Goal: Information Seeking & Learning: Learn about a topic

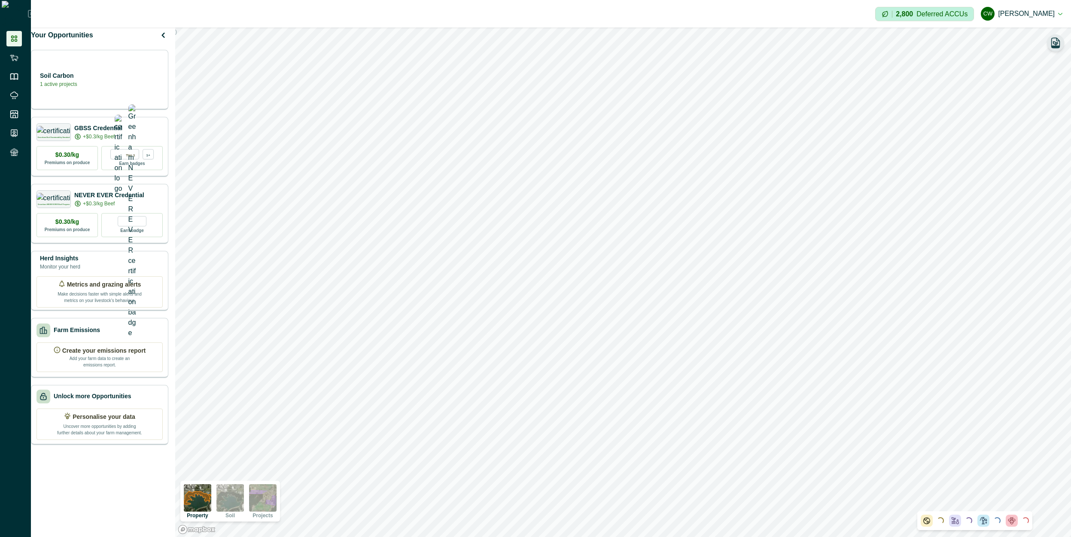
click at [1051, 41] on icon "button" at bounding box center [1055, 43] width 12 height 12
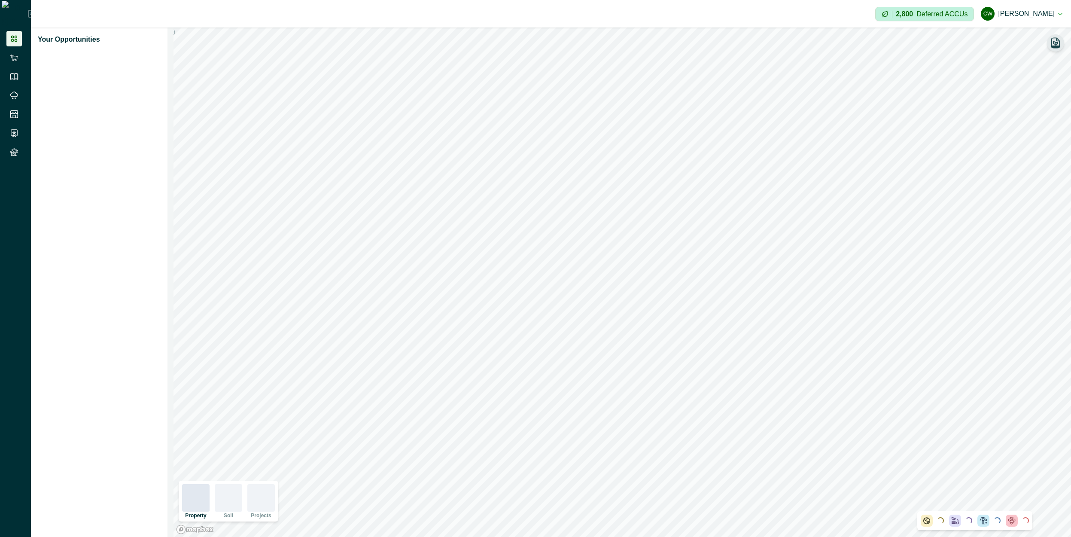
click at [1051, 41] on icon "button" at bounding box center [1055, 43] width 8 height 10
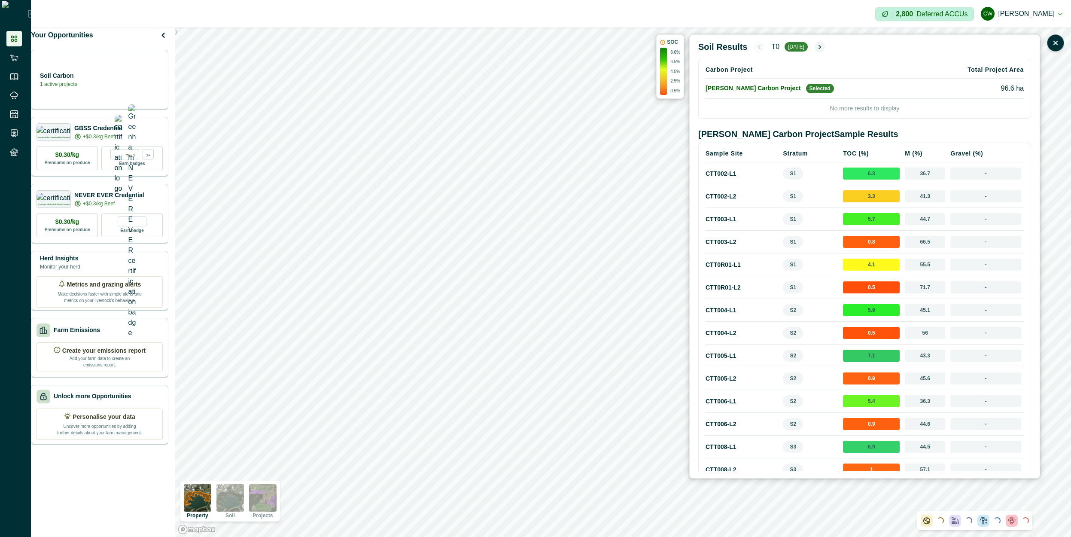
click at [720, 264] on td "CTT0R01 - L1" at bounding box center [742, 264] width 75 height 23
click at [725, 220] on td "CTT003 - L1" at bounding box center [742, 219] width 75 height 23
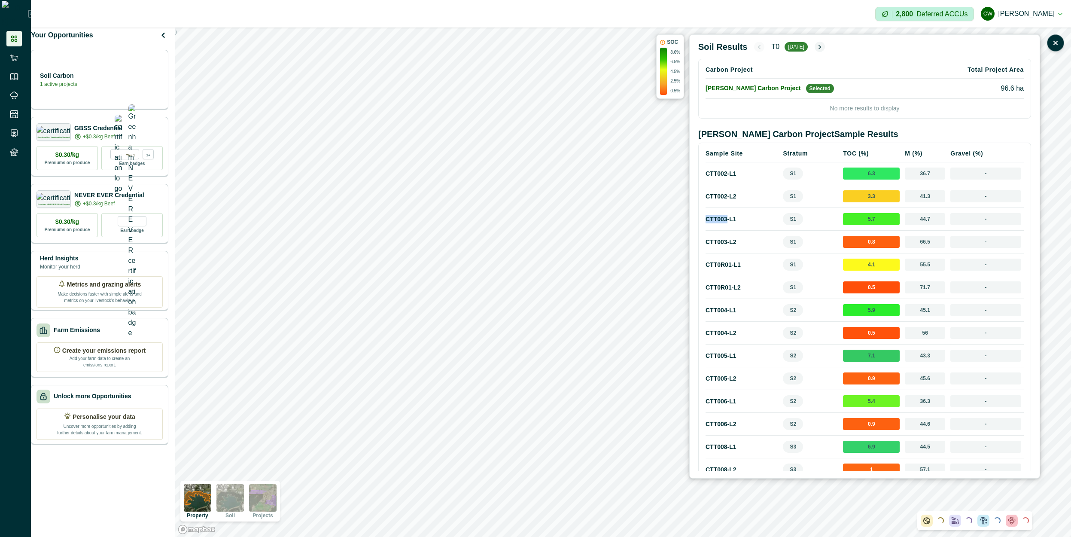
click at [725, 220] on td "CTT003 - L1" at bounding box center [742, 219] width 75 height 23
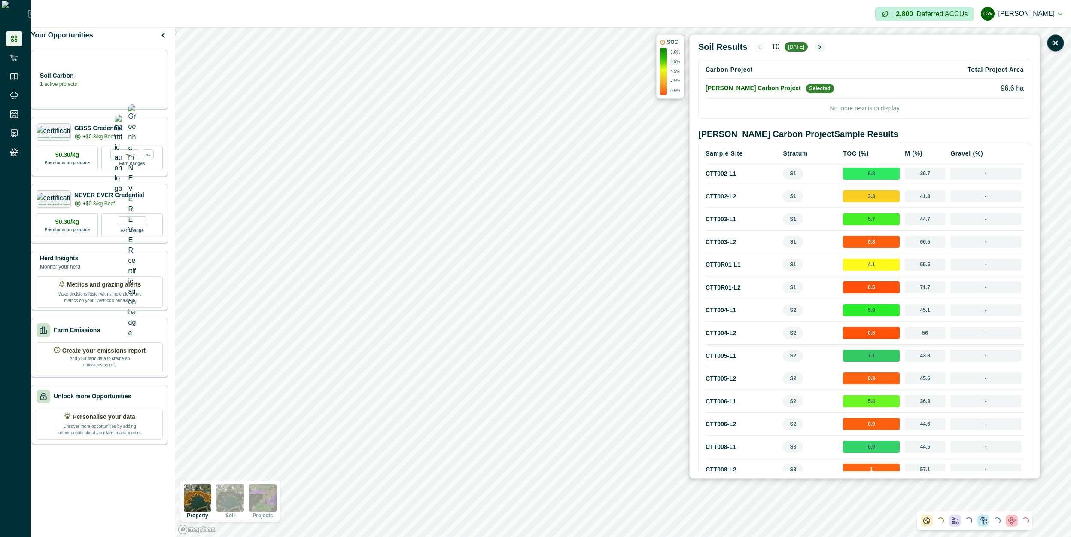
click at [728, 249] on td "CTT003 - L2" at bounding box center [742, 242] width 75 height 23
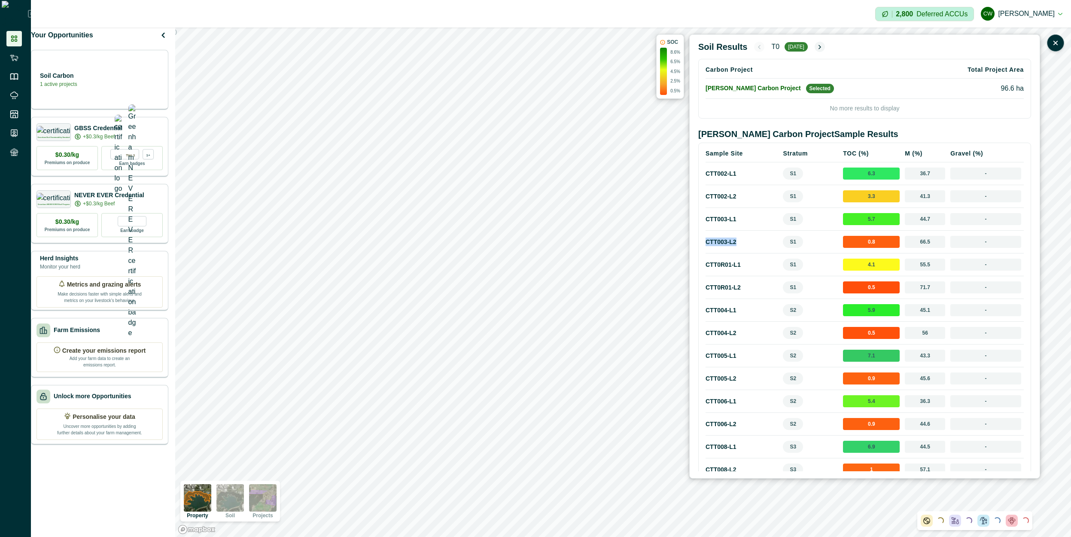
click at [728, 249] on td "CTT003 - L2" at bounding box center [742, 242] width 75 height 23
click at [729, 268] on td "CTT0R01 - L1" at bounding box center [742, 264] width 75 height 23
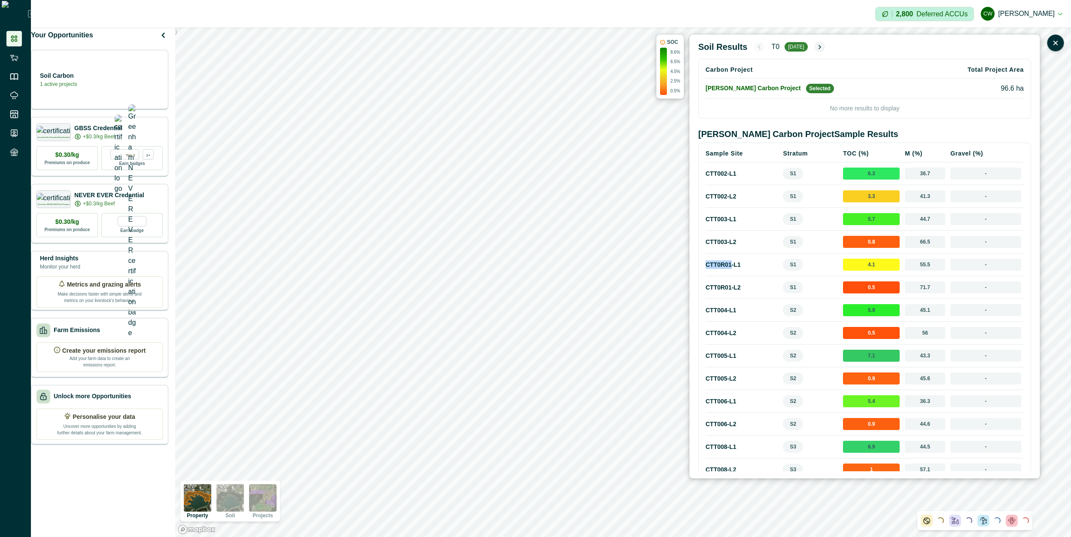
click at [729, 268] on td "CTT0R01 - L1" at bounding box center [742, 264] width 75 height 23
click at [726, 265] on td "CTT0R01 - L1" at bounding box center [742, 264] width 75 height 23
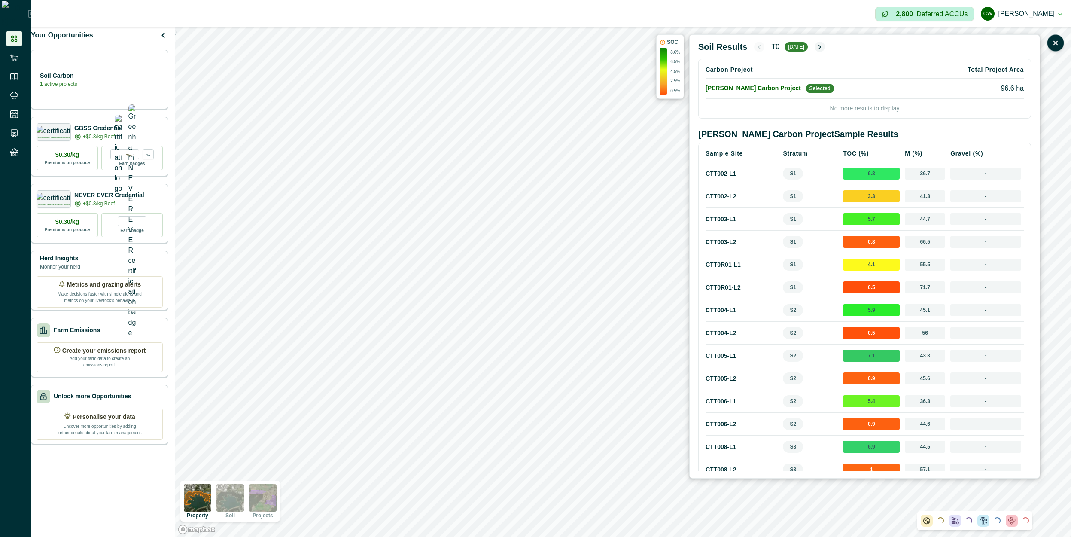
click at [726, 265] on td "CTT0R01 - L1" at bounding box center [742, 264] width 75 height 23
click at [729, 282] on td "CTT0R01 - L2" at bounding box center [742, 287] width 75 height 23
click at [720, 289] on td "CTT0R01 - L2" at bounding box center [742, 287] width 75 height 23
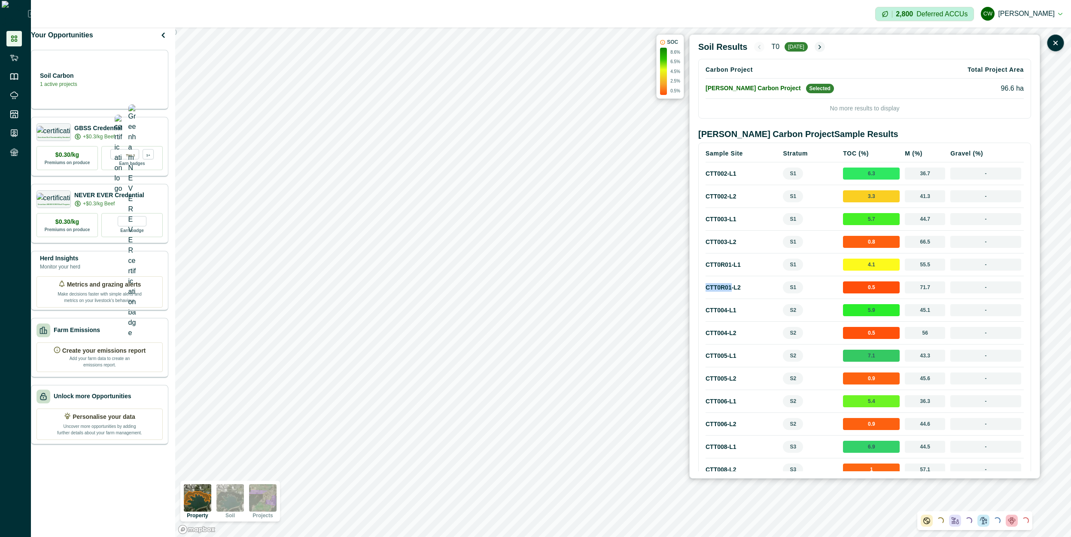
click at [720, 289] on td "CTT0R01 - L2" at bounding box center [742, 287] width 75 height 23
click at [720, 275] on td "CTT0R01 - L1" at bounding box center [742, 264] width 75 height 23
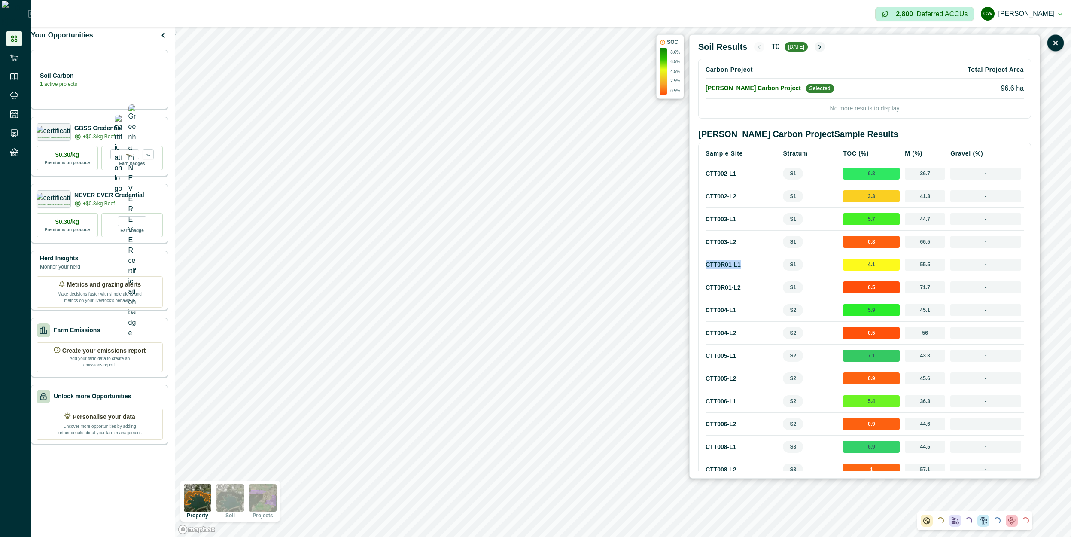
click at [720, 275] on td "CTT0R01 - L1" at bounding box center [742, 264] width 75 height 23
click at [720, 290] on td "CTT0R01 - L2" at bounding box center [742, 287] width 75 height 23
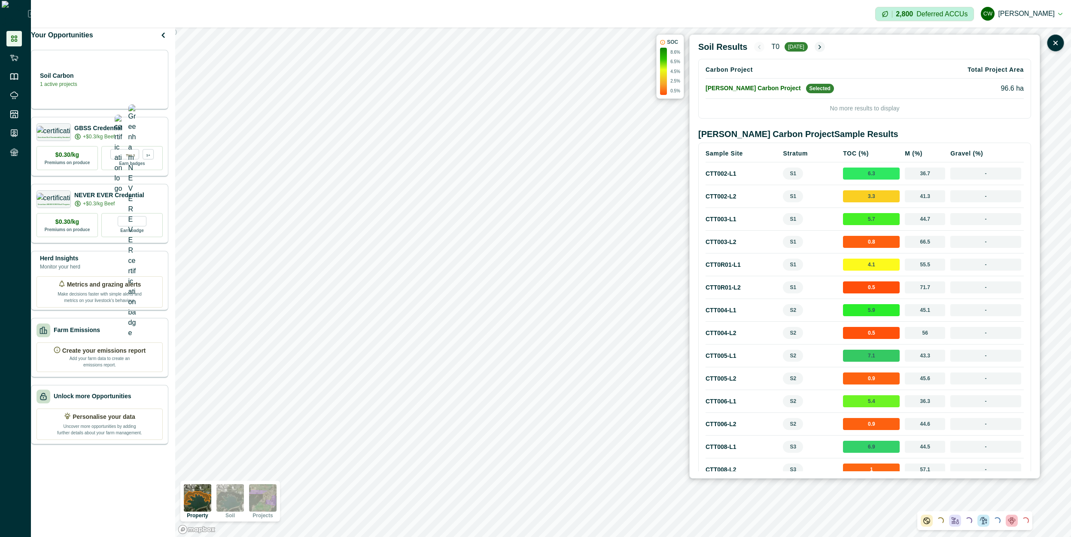
click at [723, 269] on td "CTT0R01 - L1" at bounding box center [742, 264] width 75 height 23
click at [724, 281] on td "CTT0R01 - L2" at bounding box center [742, 287] width 75 height 23
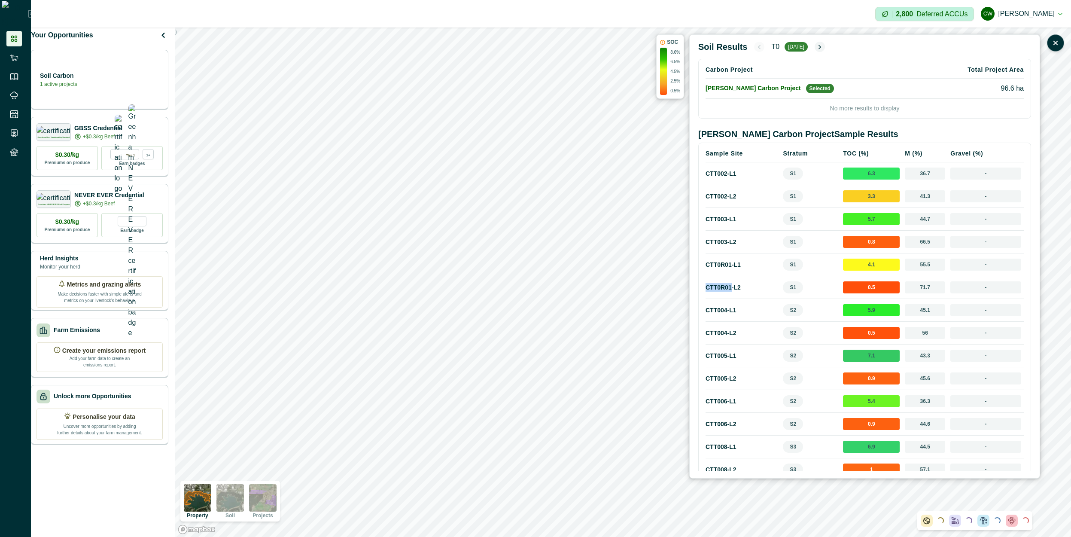
click at [724, 281] on td "CTT0R01 - L2" at bounding box center [742, 287] width 75 height 23
click at [724, 292] on td "CTT0R01 - L2" at bounding box center [742, 287] width 75 height 23
click at [736, 89] on td "Curtin Carbon Project Selected" at bounding box center [815, 89] width 221 height 20
click at [719, 197] on td "CTT002 - L2" at bounding box center [742, 196] width 75 height 23
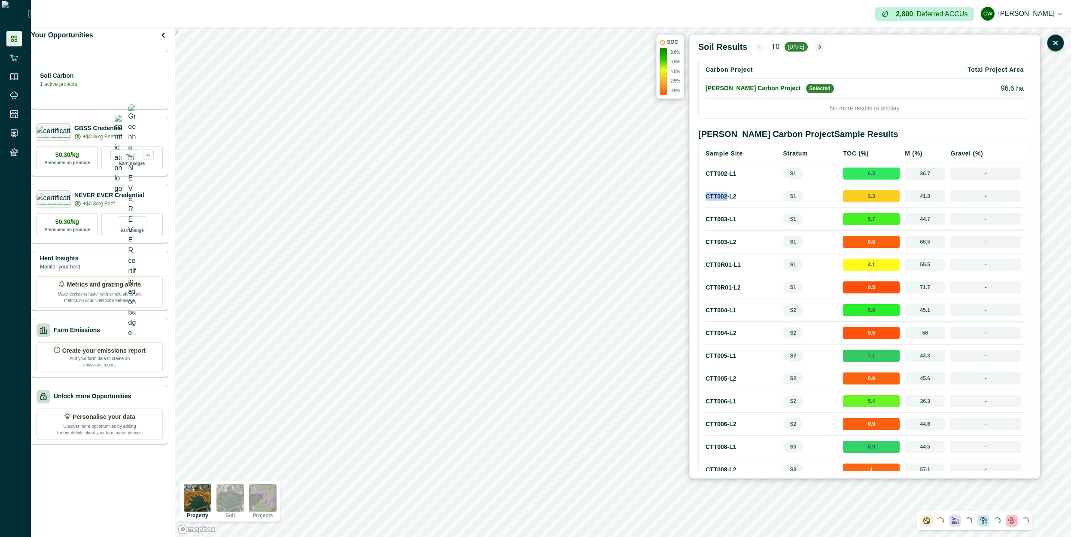
click at [719, 197] on td "CTT002 - L2" at bounding box center [742, 196] width 75 height 23
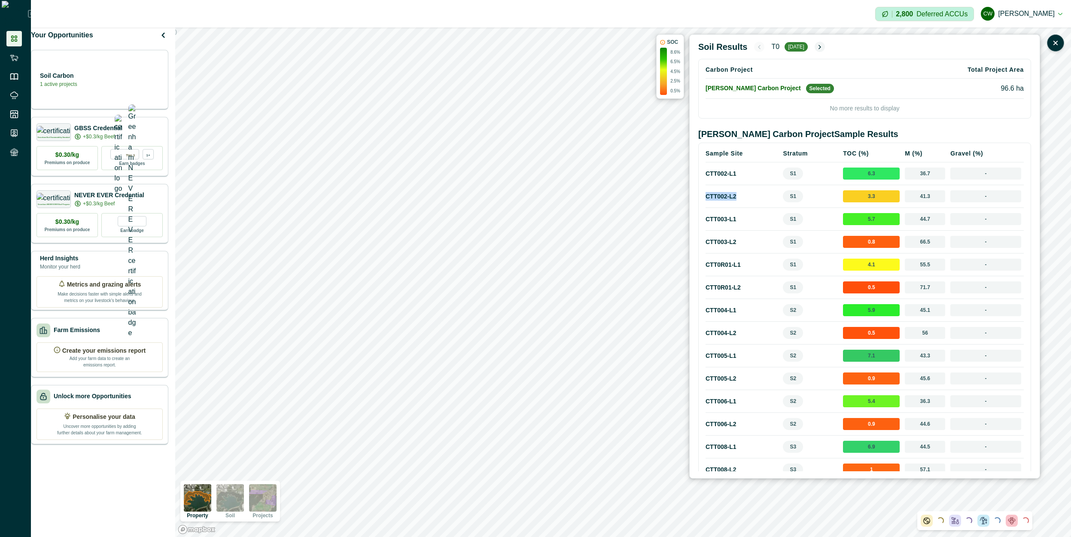
click at [719, 197] on td "CTT002 - L2" at bounding box center [742, 196] width 75 height 23
click at [263, 498] on img at bounding box center [262, 497] width 27 height 27
click at [729, 217] on td "CTT003 - L1" at bounding box center [742, 219] width 75 height 23
click at [715, 219] on td "CTT003 - L1" at bounding box center [742, 219] width 75 height 23
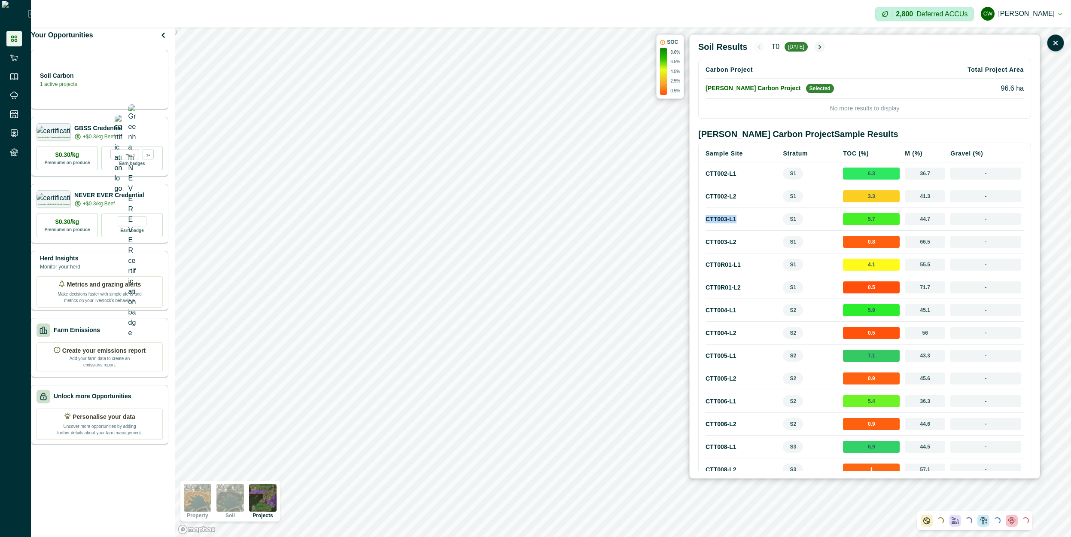
click at [715, 219] on td "CTT003 - L1" at bounding box center [742, 219] width 75 height 23
click at [725, 176] on td "CTT002 - L1" at bounding box center [742, 173] width 75 height 23
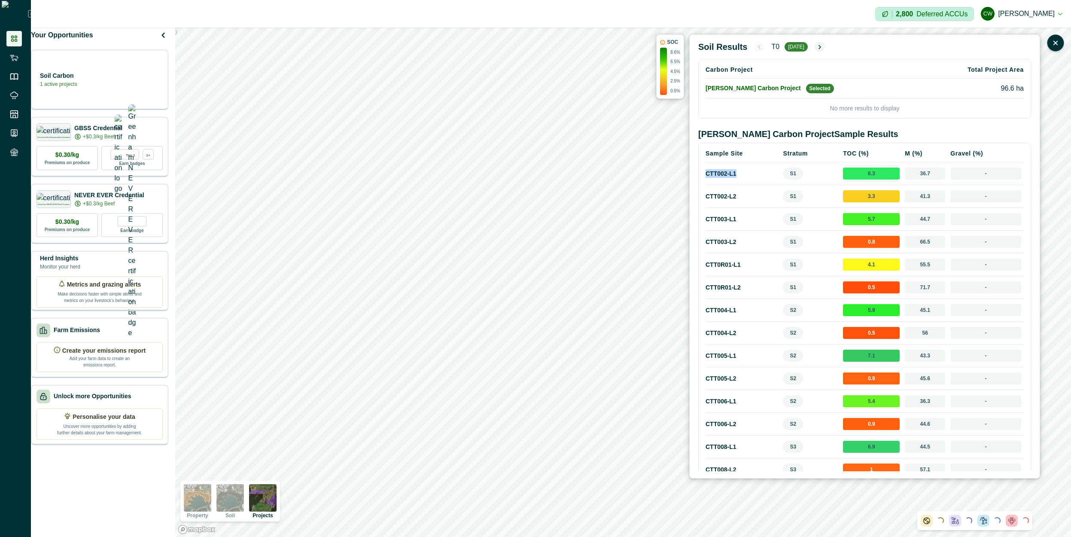
click at [725, 176] on td "CTT002 - L1" at bounding box center [742, 173] width 75 height 23
click at [817, 44] on icon "button" at bounding box center [819, 46] width 7 height 7
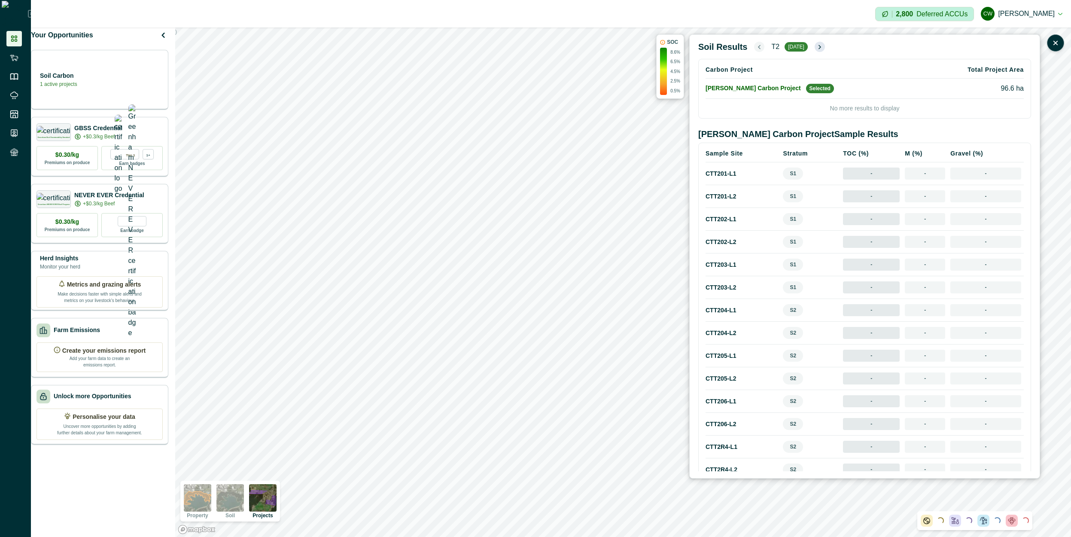
click at [817, 44] on icon "button" at bounding box center [819, 46] width 7 height 7
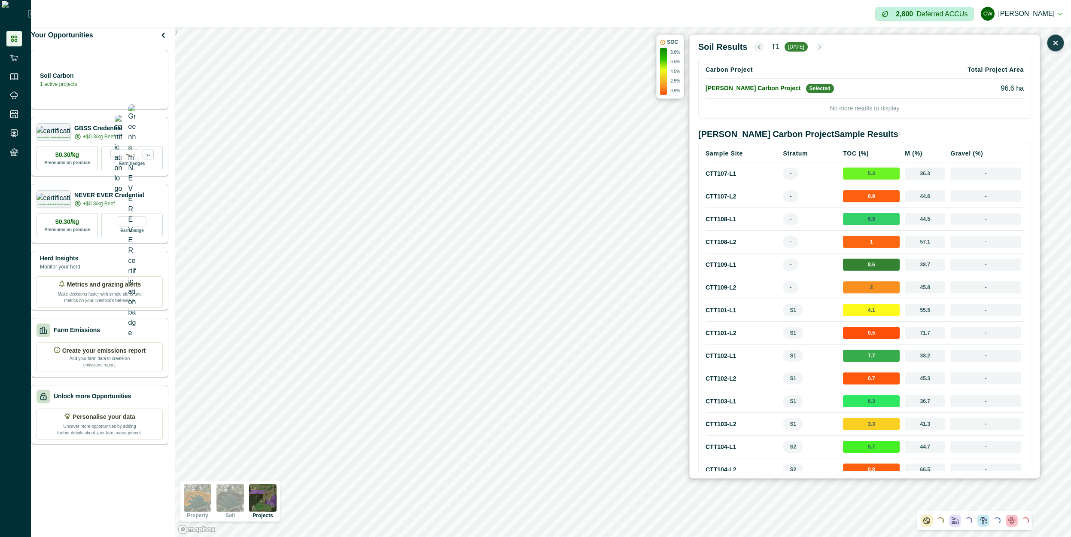
click at [1050, 40] on button "button" at bounding box center [1055, 42] width 17 height 17
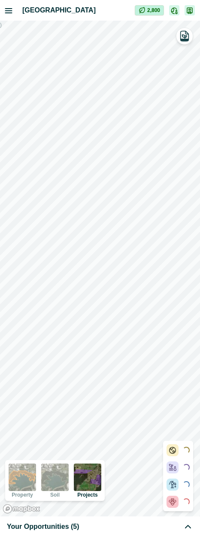
click at [172, 11] on icon "button" at bounding box center [173, 11] width 5 height 6
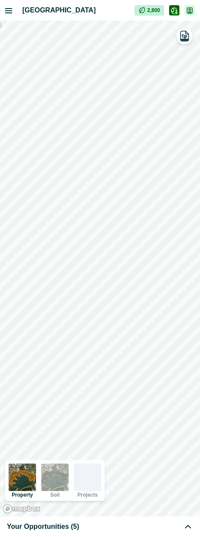
click at [176, 9] on icon "button" at bounding box center [174, 10] width 7 height 7
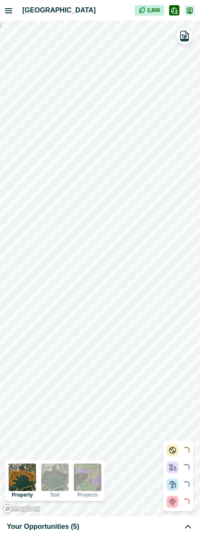
click at [176, 11] on icon "button" at bounding box center [177, 12] width 2 height 4
click at [192, 11] on icon "button" at bounding box center [189, 10] width 7 height 7
click at [177, 13] on icon "button" at bounding box center [177, 12] width 2 height 4
click at [189, 11] on icon "button" at bounding box center [189, 10] width 7 height 7
click at [179, 11] on div "2,800" at bounding box center [165, 10] width 60 height 10
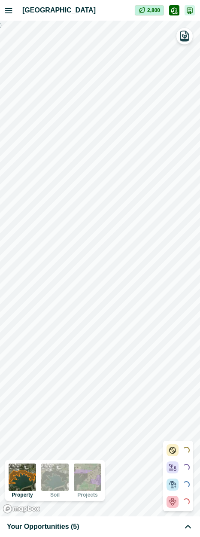
click at [179, 11] on button "button" at bounding box center [174, 10] width 10 height 10
click at [175, 12] on icon "button" at bounding box center [174, 10] width 7 height 7
click at [174, 11] on icon "button" at bounding box center [174, 10] width 7 height 7
drag, startPoint x: 174, startPoint y: 11, endPoint x: 177, endPoint y: 18, distance: 8.3
click at [174, 11] on icon "button" at bounding box center [174, 10] width 7 height 7
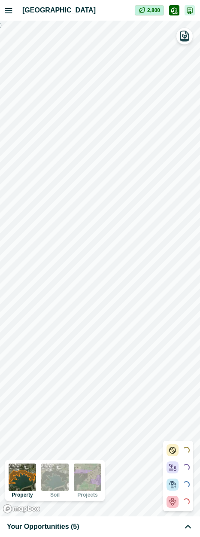
click at [173, 12] on icon "button" at bounding box center [174, 10] width 7 height 7
click at [174, 12] on icon "button" at bounding box center [174, 10] width 7 height 7
click at [176, 12] on icon "button" at bounding box center [174, 10] width 7 height 7
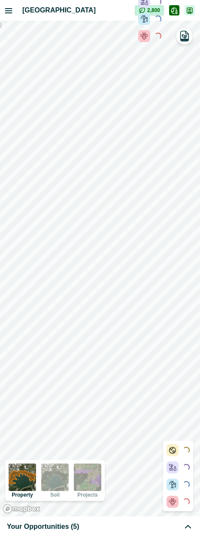
click at [176, 12] on icon "button" at bounding box center [174, 10] width 7 height 7
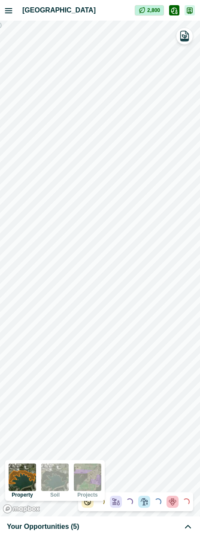
click at [178, 12] on button "button" at bounding box center [174, 10] width 10 height 10
click at [175, 8] on icon "button" at bounding box center [173, 11] width 5 height 6
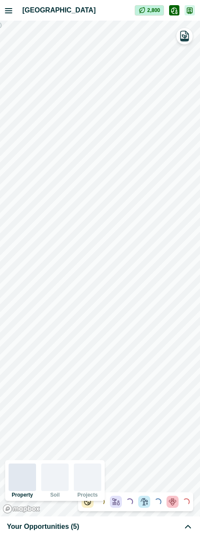
click at [176, 12] on icon "button" at bounding box center [177, 12] width 2 height 4
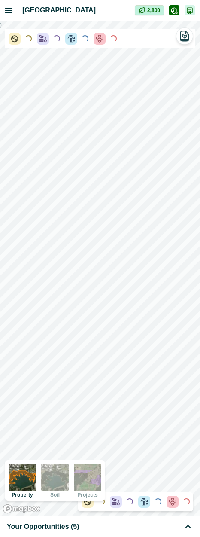
click at [178, 11] on button "button" at bounding box center [174, 10] width 10 height 10
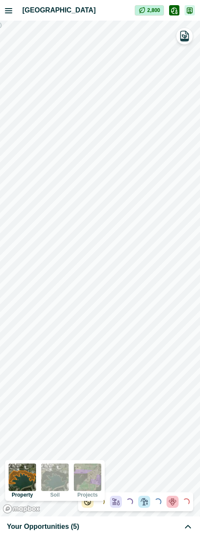
click at [174, 12] on icon "button" at bounding box center [174, 10] width 7 height 7
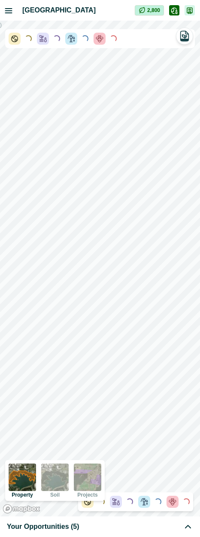
click at [128, 42] on div "Loading... Loading... Loading... Loading..." at bounding box center [100, 38] width 190 height 19
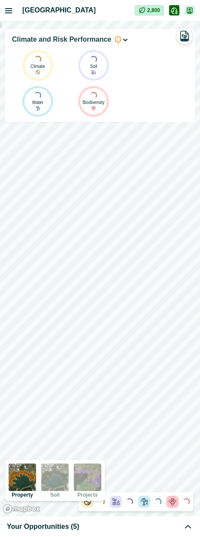
click at [149, 40] on div "Climate and Risk Performance Loading... Climate Loading... Soil Loading... Wate…" at bounding box center [100, 75] width 190 height 93
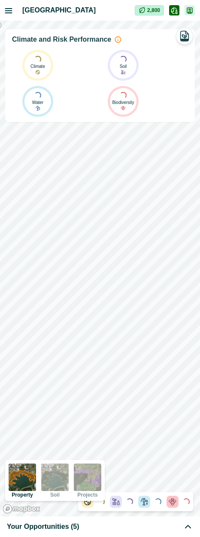
click at [177, 61] on div "Loading... Climate Loading... Soil Loading... Water Loading... Biodiversity" at bounding box center [100, 83] width 176 height 77
click at [169, 44] on div "Climate and Risk Performance" at bounding box center [100, 39] width 176 height 10
click at [89, 40] on p "Climate and Risk Performance" at bounding box center [61, 39] width 99 height 10
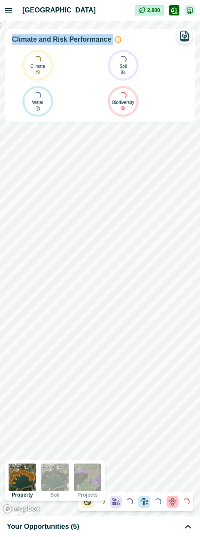
click at [89, 40] on p "Climate and Risk Performance" at bounding box center [61, 39] width 99 height 10
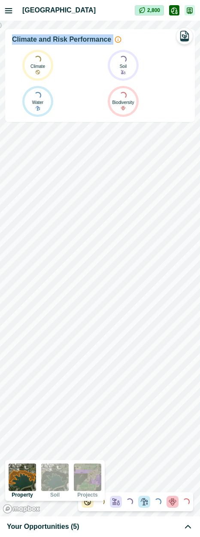
click at [89, 40] on p "Climate and Risk Performance" at bounding box center [61, 39] width 99 height 10
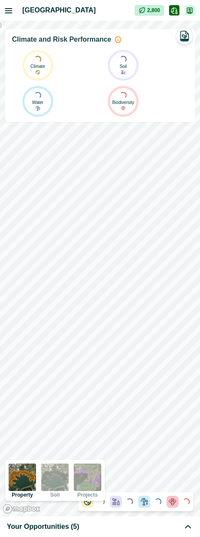
click at [89, 40] on p "Climate and Risk Performance" at bounding box center [61, 39] width 99 height 10
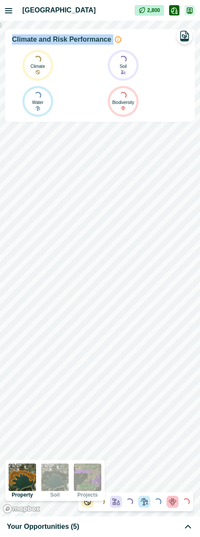
click at [89, 40] on p "Climate and Risk Performance" at bounding box center [61, 39] width 99 height 10
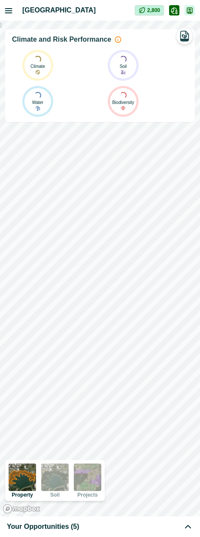
click at [189, 524] on icon at bounding box center [188, 526] width 10 height 10
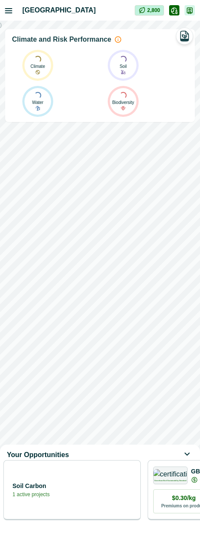
click at [191, 452] on icon at bounding box center [188, 455] width 10 height 10
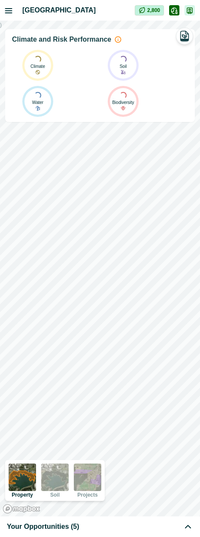
click at [186, 526] on icon at bounding box center [187, 526] width 5 height 3
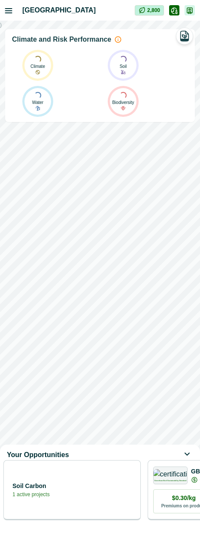
click at [188, 451] on icon at bounding box center [188, 455] width 10 height 10
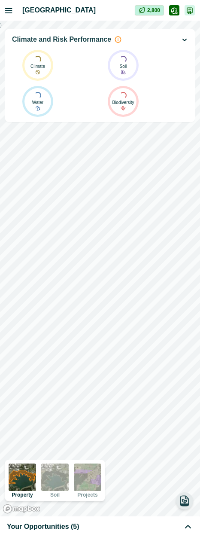
click at [186, 502] on icon "button" at bounding box center [185, 501] width 12 height 12
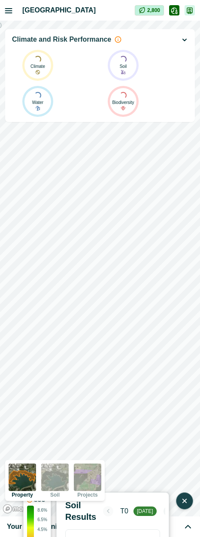
click at [186, 502] on icon "button" at bounding box center [184, 500] width 3 height 3
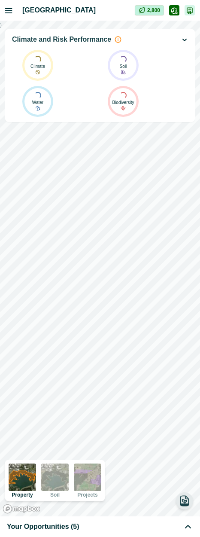
click at [187, 40] on icon "button" at bounding box center [184, 39] width 7 height 7
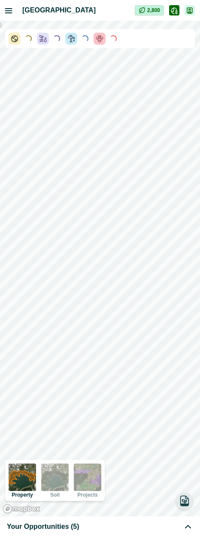
click at [136, 32] on div "Loading... Loading... Loading... Loading..." at bounding box center [100, 38] width 190 height 19
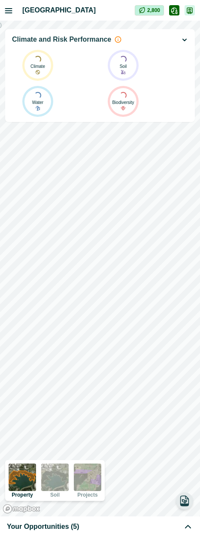
click at [185, 40] on icon "button" at bounding box center [184, 40] width 3 height 2
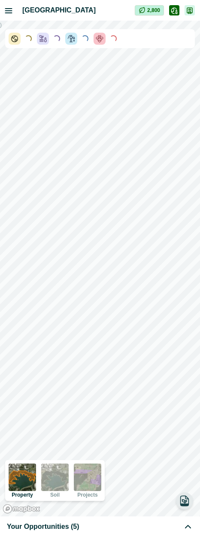
click at [173, 45] on div "Loading... Loading... Loading... Loading..." at bounding box center [100, 38] width 190 height 19
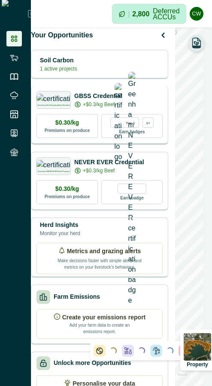
click at [175, 103] on div "Your Opportunities Soil Carbon 1 active projects Greenham Beef Sustainability S…" at bounding box center [121, 206] width 181 height 358
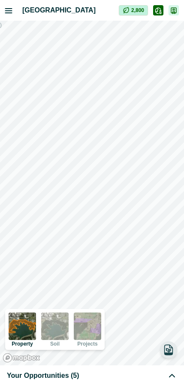
click at [163, 12] on button "button" at bounding box center [158, 10] width 10 height 10
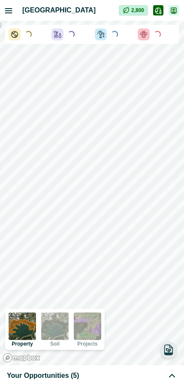
click at [122, 36] on div "Loading..." at bounding box center [114, 34] width 38 height 12
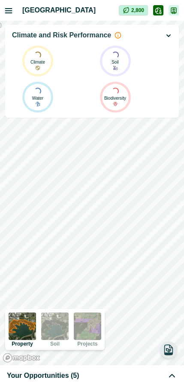
click at [170, 36] on icon "button" at bounding box center [168, 36] width 3 height 2
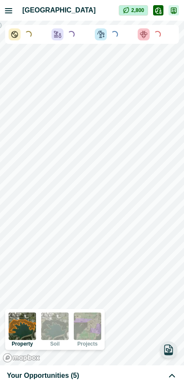
click at [71, 37] on div "Loading..." at bounding box center [71, 34] width 9 height 9
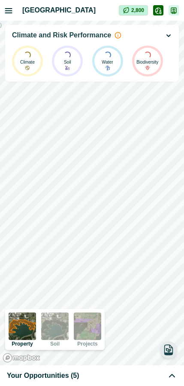
click at [169, 35] on icon "button" at bounding box center [168, 35] width 7 height 7
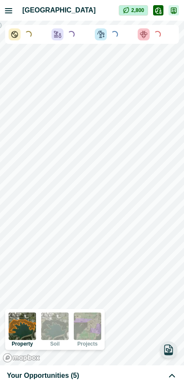
click at [169, 35] on div "Loading..." at bounding box center [157, 34] width 38 height 12
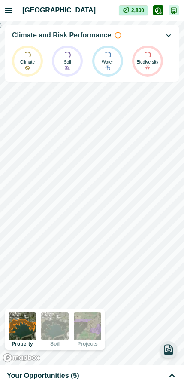
click at [169, 35] on icon "button" at bounding box center [168, 35] width 7 height 7
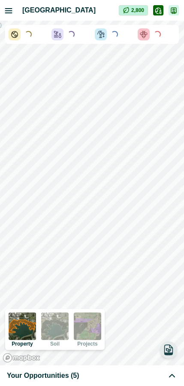
click at [169, 35] on div "Loading..." at bounding box center [157, 34] width 38 height 12
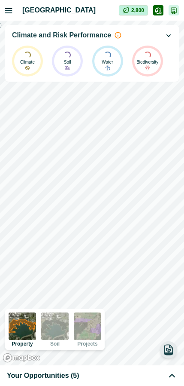
click at [169, 35] on icon "button" at bounding box center [168, 35] width 7 height 7
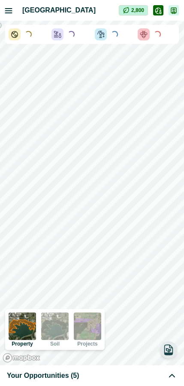
click at [170, 36] on div "Loading..." at bounding box center [157, 34] width 38 height 12
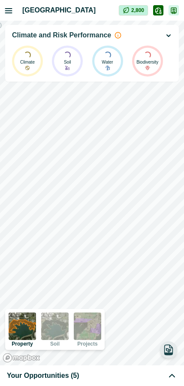
click at [115, 37] on icon at bounding box center [118, 35] width 7 height 7
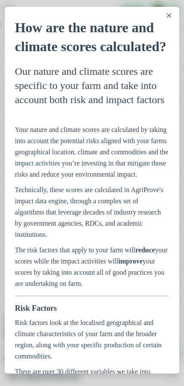
click at [167, 14] on icon "Close" at bounding box center [169, 15] width 4 height 4
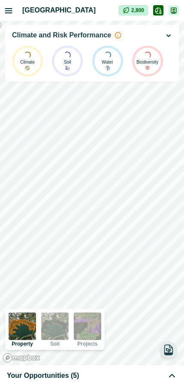
click at [170, 37] on icon "button" at bounding box center [168, 35] width 7 height 7
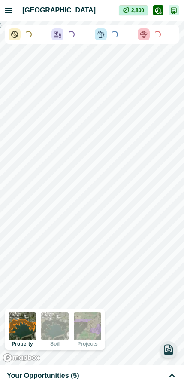
click at [170, 37] on div "Loading..." at bounding box center [157, 34] width 38 height 12
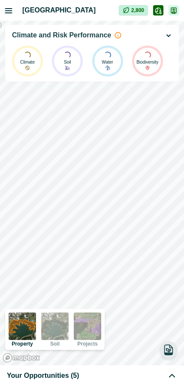
click at [168, 37] on icon "button" at bounding box center [168, 35] width 7 height 7
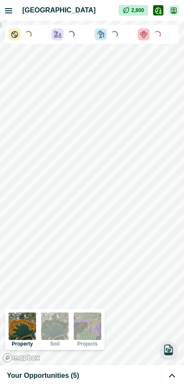
click at [168, 36] on div "Loading..." at bounding box center [157, 34] width 38 height 12
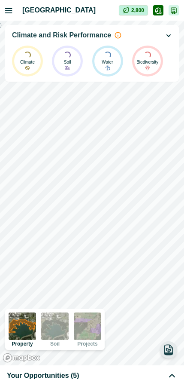
click at [168, 39] on icon "button" at bounding box center [168, 35] width 7 height 7
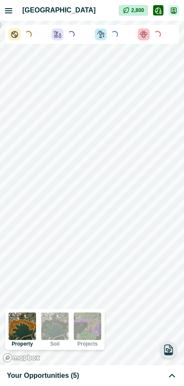
click at [171, 34] on div "Loading..." at bounding box center [157, 34] width 38 height 12
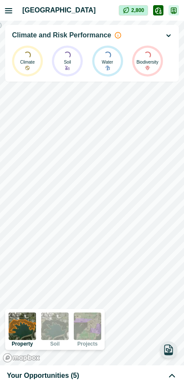
click at [168, 35] on icon "button" at bounding box center [168, 35] width 7 height 7
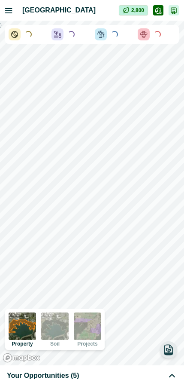
click at [167, 35] on div "Loading..." at bounding box center [157, 34] width 38 height 12
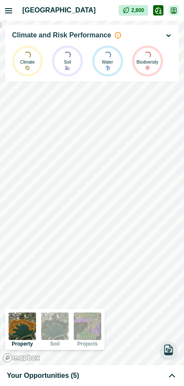
click at [167, 35] on icon "button" at bounding box center [168, 35] width 7 height 7
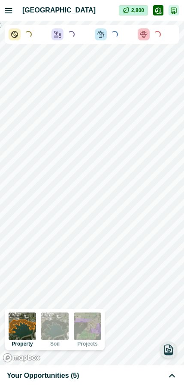
click at [114, 42] on div "Loading... Loading... Loading... Loading..." at bounding box center [92, 34] width 174 height 19
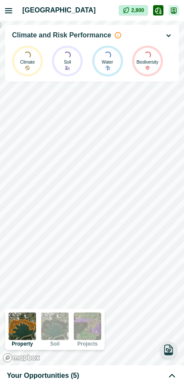
click at [173, 35] on div "Climate and Risk Performance Loading... Climate Loading... Soil Loading... Wate…" at bounding box center [92, 53] width 174 height 57
click at [171, 35] on icon "button" at bounding box center [168, 35] width 7 height 7
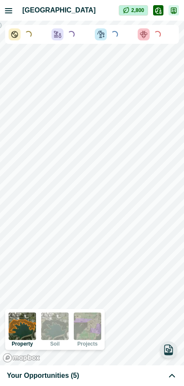
click at [171, 35] on div "Loading..." at bounding box center [157, 34] width 38 height 12
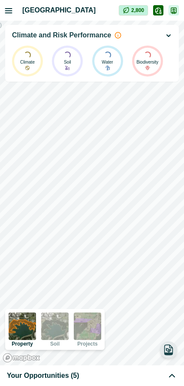
click at [170, 35] on icon "button" at bounding box center [168, 36] width 3 height 2
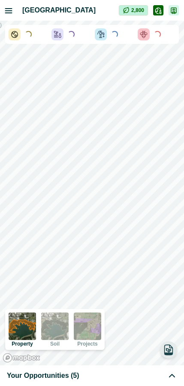
click at [170, 35] on div "Loading..." at bounding box center [157, 34] width 38 height 12
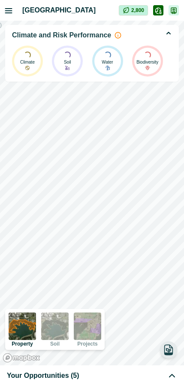
click at [169, 33] on icon "button" at bounding box center [168, 33] width 7 height 7
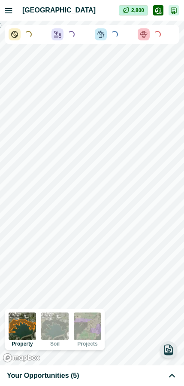
click at [169, 40] on div "Loading..." at bounding box center [157, 34] width 38 height 12
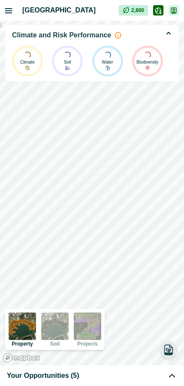
click at [170, 36] on icon "button" at bounding box center [168, 33] width 7 height 7
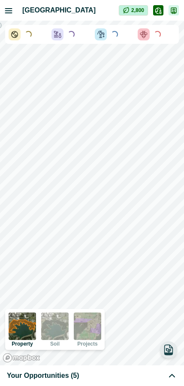
click at [170, 36] on div "Loading..." at bounding box center [157, 34] width 38 height 12
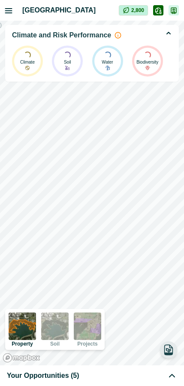
click at [170, 36] on icon "button" at bounding box center [168, 33] width 7 height 7
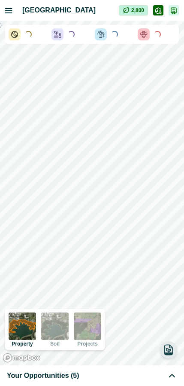
click at [170, 36] on div "Loading..." at bounding box center [157, 34] width 38 height 12
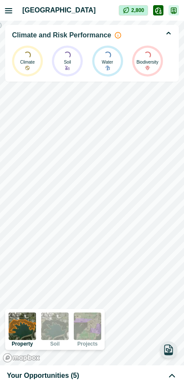
click at [170, 36] on icon "button" at bounding box center [168, 33] width 7 height 7
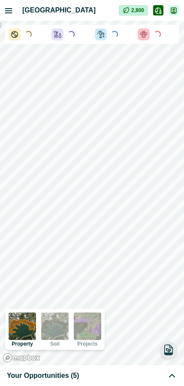
click at [170, 36] on div "Loading..." at bounding box center [157, 34] width 38 height 12
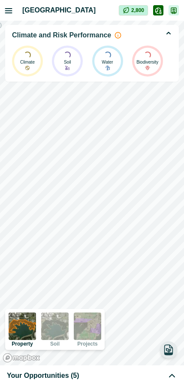
click at [170, 36] on icon "button" at bounding box center [168, 33] width 7 height 7
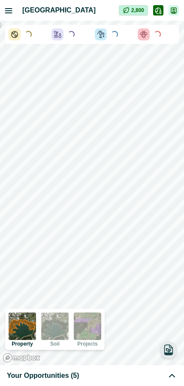
click at [61, 29] on div at bounding box center [58, 34] width 12 height 12
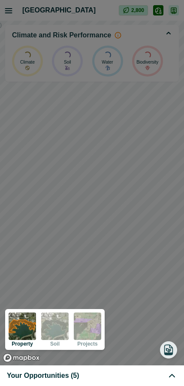
click at [164, 33] on div at bounding box center [92, 193] width 184 height 386
click at [173, 6] on div at bounding box center [92, 193] width 184 height 386
click at [98, 14] on div at bounding box center [92, 193] width 184 height 386
drag, startPoint x: 155, startPoint y: 56, endPoint x: 155, endPoint y: 50, distance: 5.6
click at [155, 55] on div at bounding box center [92, 193] width 184 height 386
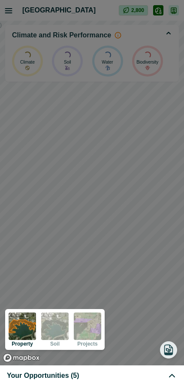
click at [156, 40] on div at bounding box center [92, 193] width 184 height 386
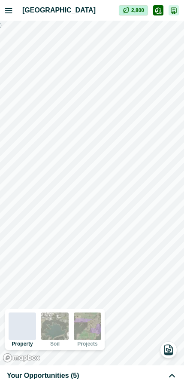
click at [157, 12] on icon "button" at bounding box center [158, 10] width 7 height 7
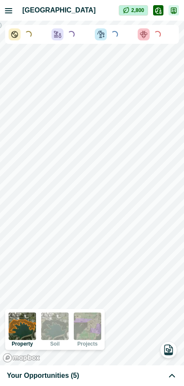
click at [158, 40] on div "Loading..." at bounding box center [157, 34] width 38 height 12
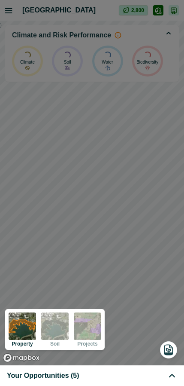
click at [137, 154] on div at bounding box center [92, 193] width 184 height 386
click at [89, 164] on div at bounding box center [92, 193] width 184 height 386
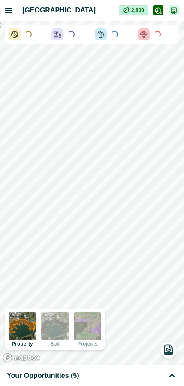
click at [163, 41] on div "Loading... Loading... Loading... Loading..." at bounding box center [92, 34] width 174 height 19
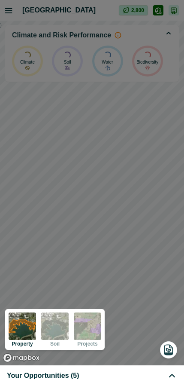
click at [126, 159] on div at bounding box center [92, 193] width 184 height 386
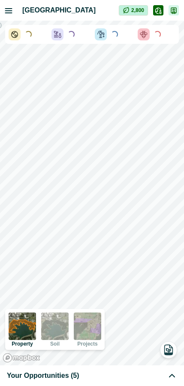
click at [161, 29] on div "Loading..." at bounding box center [157, 34] width 38 height 12
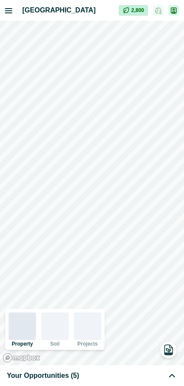
click at [113, 11] on h2 "[GEOGRAPHIC_DATA]" at bounding box center [70, 10] width 97 height 10
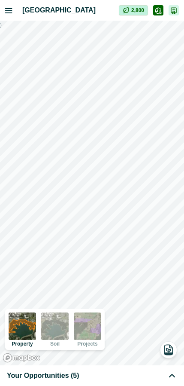
click at [162, 11] on button "button" at bounding box center [158, 10] width 10 height 10
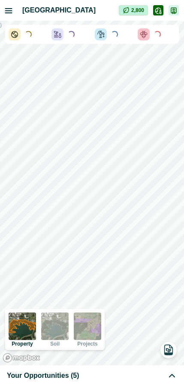
click at [149, 32] on div at bounding box center [144, 34] width 12 height 12
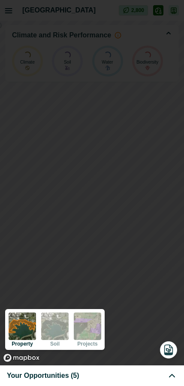
click at [118, 140] on div at bounding box center [92, 193] width 184 height 386
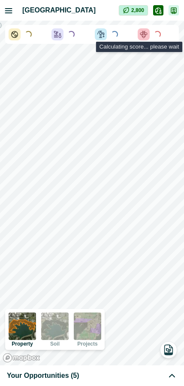
click at [158, 38] on div "Loading..." at bounding box center [157, 34] width 9 height 9
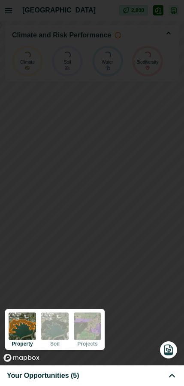
click at [121, 110] on div at bounding box center [92, 193] width 184 height 386
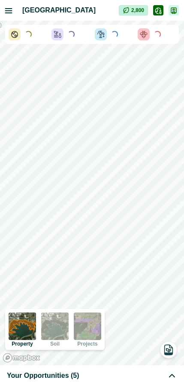
click at [122, 42] on div "Loading... Loading... Loading... Loading..." at bounding box center [92, 34] width 174 height 19
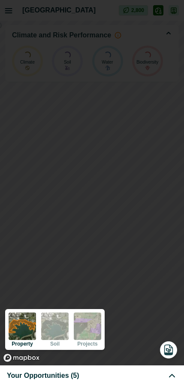
click at [108, 123] on div at bounding box center [92, 193] width 184 height 386
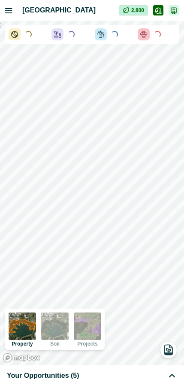
click at [121, 40] on div "Loading..." at bounding box center [114, 34] width 38 height 12
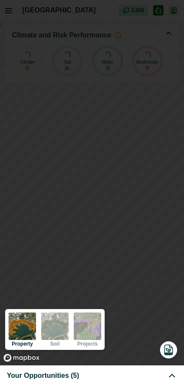
click at [119, 112] on div at bounding box center [92, 193] width 184 height 386
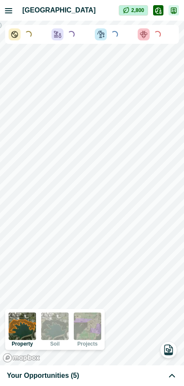
click at [122, 33] on div "Loading..." at bounding box center [114, 34] width 38 height 12
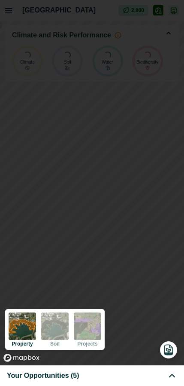
click at [101, 131] on div at bounding box center [92, 193] width 184 height 386
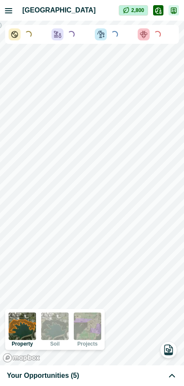
click at [128, 38] on div "Loading..." at bounding box center [114, 34] width 38 height 12
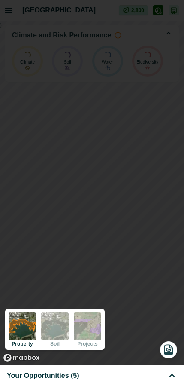
click at [110, 157] on div at bounding box center [92, 193] width 184 height 386
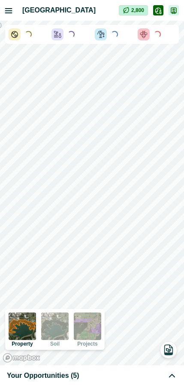
click at [133, 35] on div "Loading... Loading... Loading... Loading..." at bounding box center [92, 34] width 174 height 19
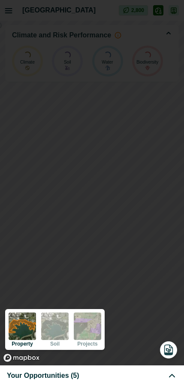
click at [121, 151] on div at bounding box center [92, 193] width 184 height 386
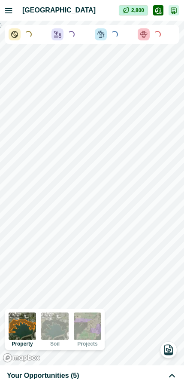
click at [125, 36] on div "Loading..." at bounding box center [114, 34] width 38 height 12
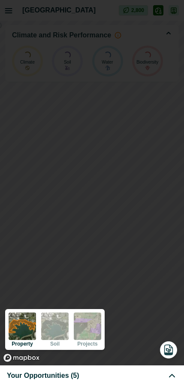
click at [111, 222] on div at bounding box center [92, 193] width 184 height 386
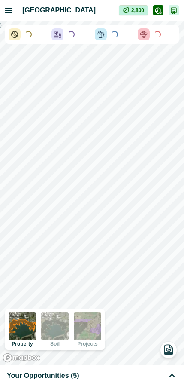
click at [143, 31] on icon at bounding box center [143, 33] width 7 height 5
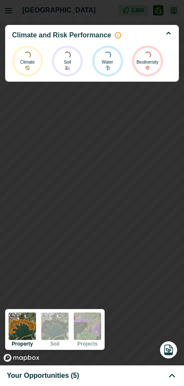
click at [131, 124] on div at bounding box center [92, 193] width 184 height 386
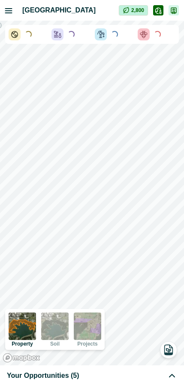
click at [100, 26] on div "Loading... Loading... Loading... Loading..." at bounding box center [92, 34] width 174 height 19
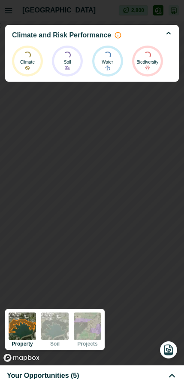
drag, startPoint x: 81, startPoint y: 110, endPoint x: 33, endPoint y: 2, distance: 118.2
click at [81, 109] on div at bounding box center [92, 193] width 184 height 386
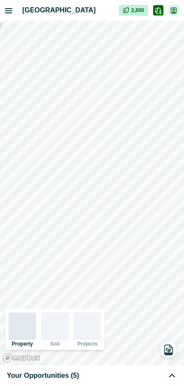
click at [156, 9] on icon "button" at bounding box center [157, 11] width 5 height 6
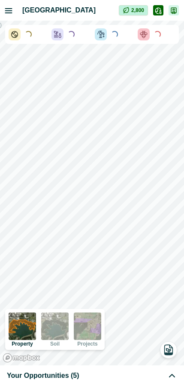
click at [144, 34] on icon at bounding box center [143, 33] width 7 height 5
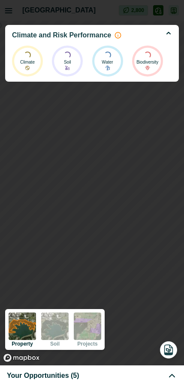
click at [142, 36] on div "Climate and Risk Performance" at bounding box center [92, 35] width 160 height 10
click at [130, 122] on div at bounding box center [92, 193] width 184 height 386
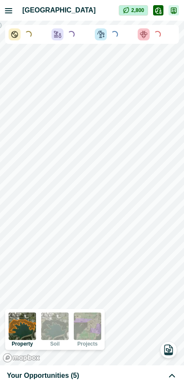
click at [126, 32] on div "Loading..." at bounding box center [114, 34] width 38 height 12
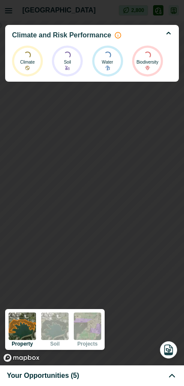
click at [120, 125] on div at bounding box center [92, 193] width 184 height 386
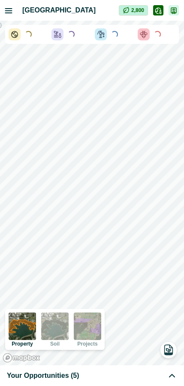
click at [110, 32] on div "Loading..." at bounding box center [114, 34] width 38 height 12
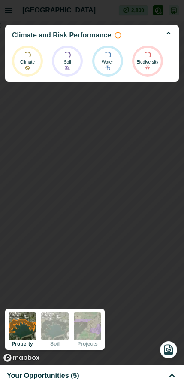
click at [114, 140] on div at bounding box center [92, 193] width 184 height 386
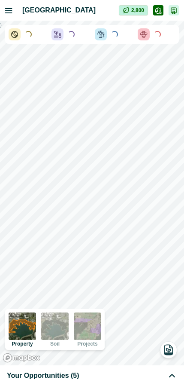
click at [120, 37] on div "Loading..." at bounding box center [114, 34] width 38 height 12
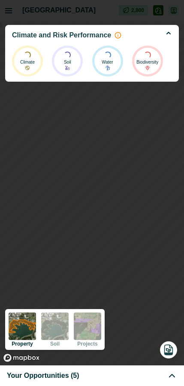
click at [127, 152] on div at bounding box center [92, 193] width 184 height 386
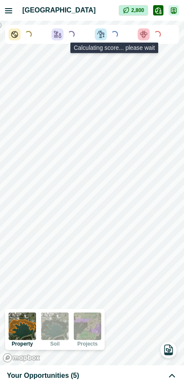
click at [115, 34] on div "Loading..." at bounding box center [114, 34] width 7 height 7
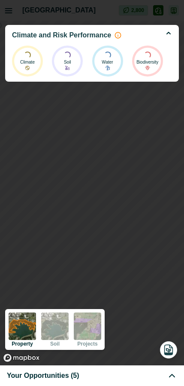
click at [126, 118] on div at bounding box center [92, 193] width 184 height 386
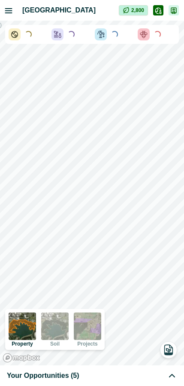
click at [117, 35] on div "Loading..." at bounding box center [114, 34] width 7 height 7
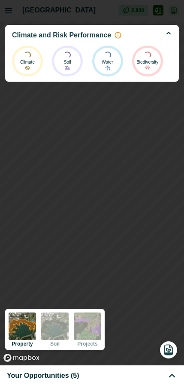
click at [132, 118] on div at bounding box center [92, 193] width 184 height 386
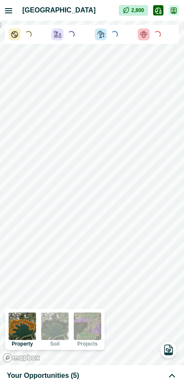
click at [120, 37] on div "Loading..." at bounding box center [114, 34] width 38 height 12
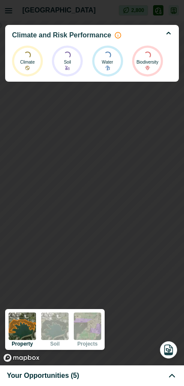
click at [115, 37] on icon at bounding box center [118, 35] width 6 height 6
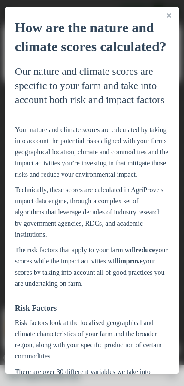
click at [167, 14] on icon "Close" at bounding box center [169, 15] width 4 height 4
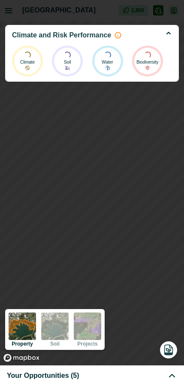
click at [97, 121] on div at bounding box center [92, 193] width 184 height 386
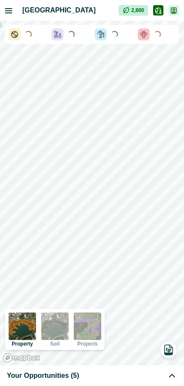
click at [123, 38] on div "Loading..." at bounding box center [114, 34] width 38 height 12
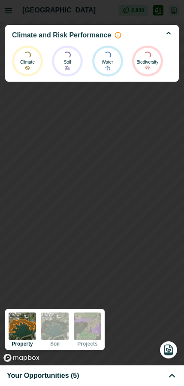
click at [103, 162] on div at bounding box center [92, 193] width 184 height 386
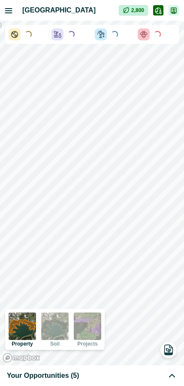
click at [158, 12] on icon "button" at bounding box center [158, 10] width 7 height 7
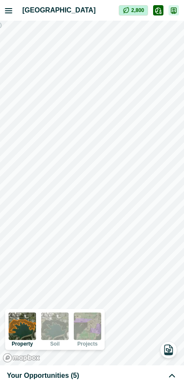
click at [158, 13] on icon "button" at bounding box center [157, 11] width 5 height 6
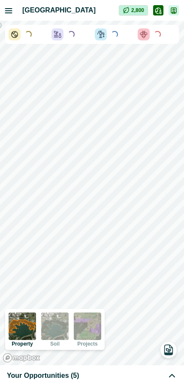
click at [135, 39] on div "Loading... Loading... Loading... Loading..." at bounding box center [92, 34] width 174 height 19
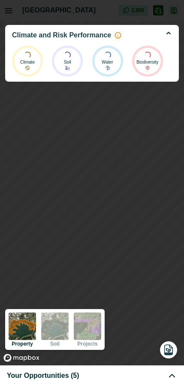
click at [137, 96] on div at bounding box center [92, 193] width 184 height 386
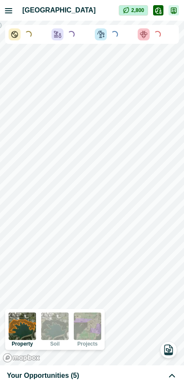
click at [154, 9] on button "button" at bounding box center [158, 10] width 10 height 10
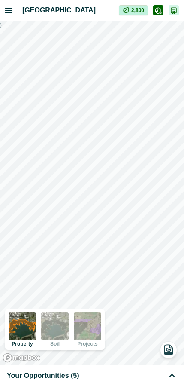
click at [156, 13] on icon "button" at bounding box center [158, 10] width 7 height 7
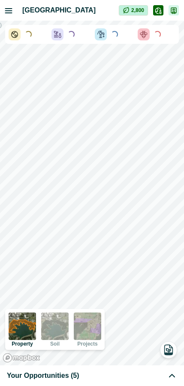
click at [131, 30] on div "Loading..." at bounding box center [114, 34] width 38 height 12
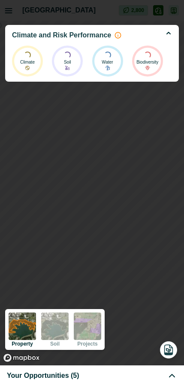
click at [132, 112] on div at bounding box center [92, 193] width 184 height 386
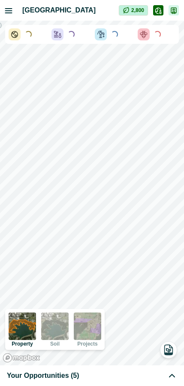
click at [160, 10] on icon "button" at bounding box center [158, 10] width 7 height 7
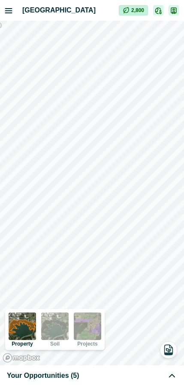
click at [171, 11] on icon "button" at bounding box center [173, 11] width 5 height 6
